Goal: Transaction & Acquisition: Purchase product/service

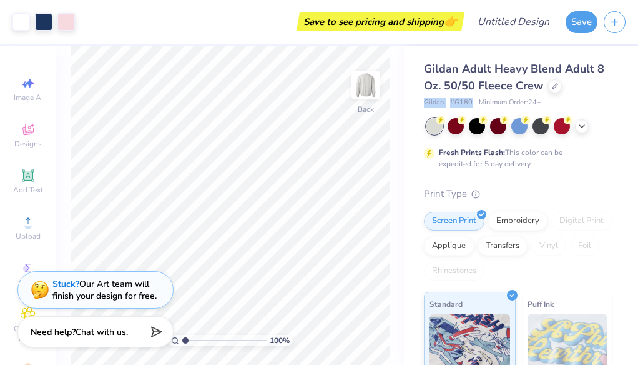
drag, startPoint x: 424, startPoint y: 102, endPoint x: 472, endPoint y: 104, distance: 48.1
click at [472, 104] on div "Gildan # G180 Minimum Order: 24 +" at bounding box center [518, 102] width 189 height 11
copy div "Gildan # G180"
click at [366, 91] on img at bounding box center [366, 85] width 50 height 50
click at [366, 91] on img at bounding box center [366, 84] width 25 height 25
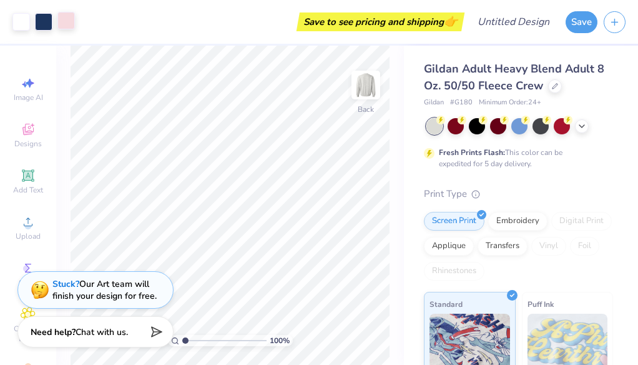
click at [65, 24] on div at bounding box center [65, 20] width 17 height 17
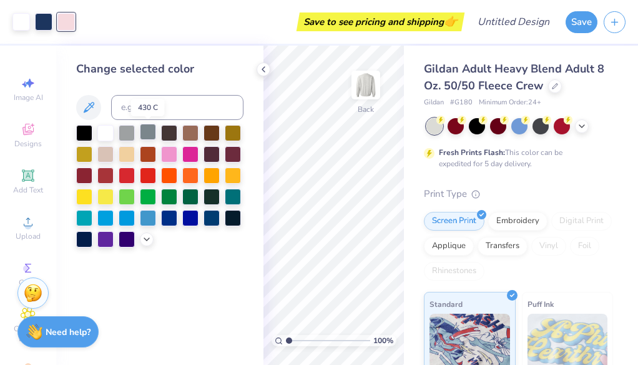
click at [151, 131] on div at bounding box center [148, 132] width 16 height 16
click at [173, 132] on div at bounding box center [169, 132] width 16 height 16
click at [152, 131] on div at bounding box center [148, 132] width 16 height 16
click at [127, 132] on div at bounding box center [127, 132] width 16 height 16
click at [109, 132] on div at bounding box center [105, 132] width 16 height 16
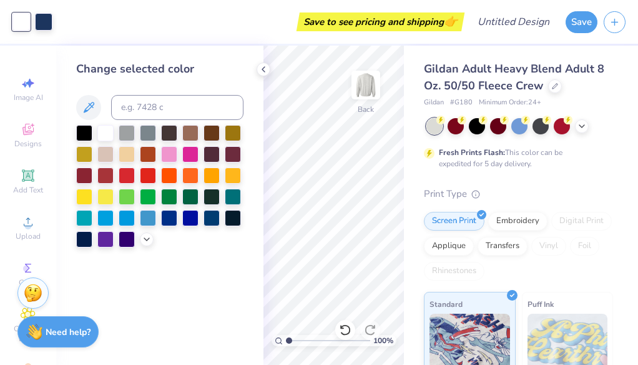
click at [262, 19] on div "Save to see pricing and shipping 👉" at bounding box center [260, 22] width 403 height 44
click at [258, 24] on div "Save to see pricing and shipping 👉" at bounding box center [260, 22] width 403 height 44
click at [501, 87] on span "Gildan Adult Heavy Blend Adult 8 Oz. 50/50 Fleece Crew" at bounding box center [514, 77] width 181 height 32
click at [522, 221] on div "Embroidery" at bounding box center [518, 219] width 59 height 19
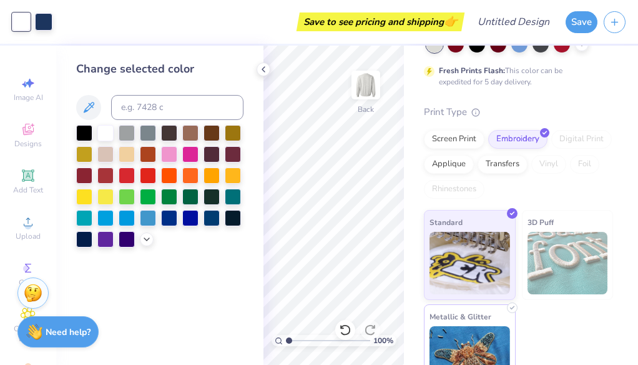
scroll to position [113, 0]
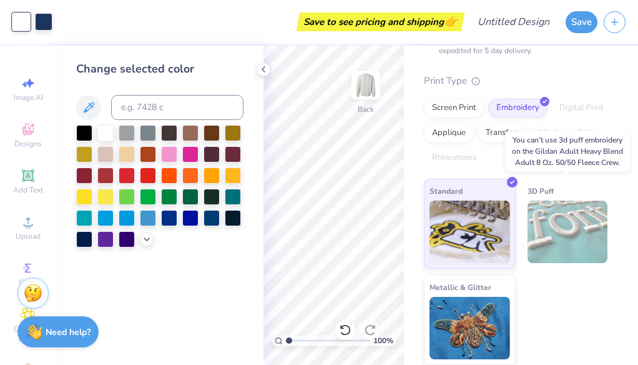
click at [553, 242] on img at bounding box center [568, 232] width 81 height 62
click at [558, 257] on img at bounding box center [568, 232] width 81 height 62
click at [558, 234] on img at bounding box center [568, 232] width 81 height 62
click at [568, 243] on img at bounding box center [568, 232] width 81 height 62
